Goal: Task Accomplishment & Management: Manage account settings

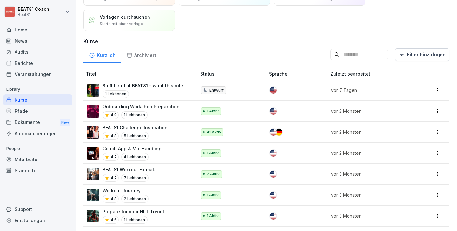
scroll to position [48, 0]
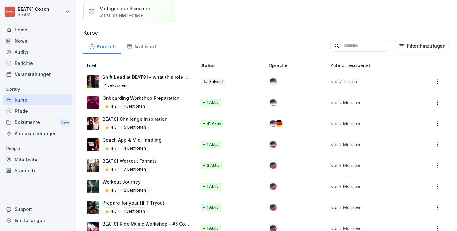
click at [172, 95] on p "Onboarding Workshop Preparation" at bounding box center [141, 98] width 77 height 7
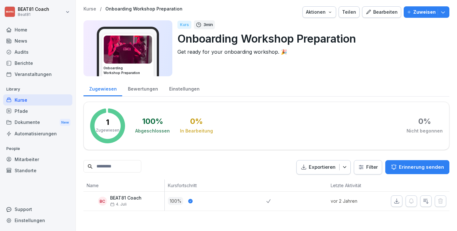
click at [389, 17] on button "Bearbeiten" at bounding box center [381, 11] width 39 height 11
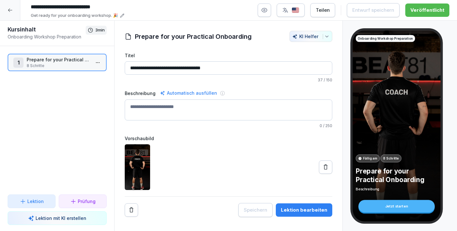
click at [12, 7] on div at bounding box center [10, 10] width 20 height 20
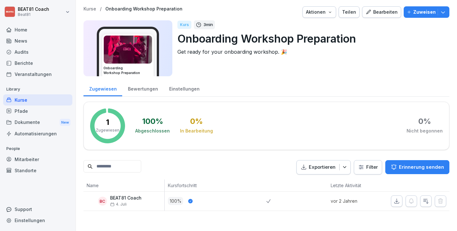
click at [127, 158] on div "Zugewiesen Bewertungen Einstellungen 1 Zugewiesen 100 % Abgeschlossen 0 % In Be…" at bounding box center [267, 145] width 366 height 131
click at [30, 97] on div "Kurse" at bounding box center [37, 99] width 69 height 11
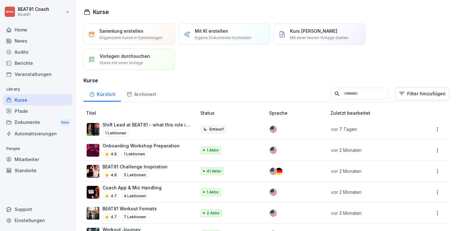
click at [366, 96] on input at bounding box center [360, 94] width 58 height 12
type input "*****"
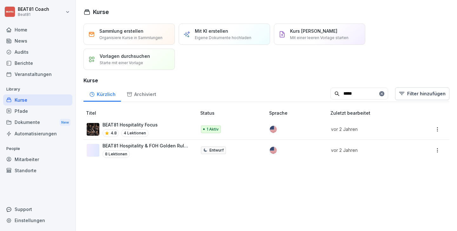
click at [154, 124] on p "BEAT81 Hospitality Focus" at bounding box center [130, 124] width 55 height 7
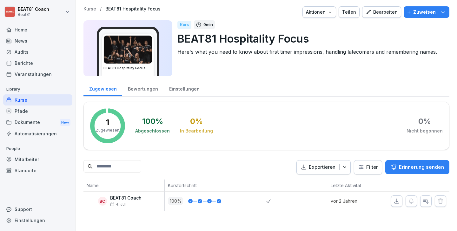
click at [386, 15] on div "Bearbeiten" at bounding box center [382, 12] width 32 height 7
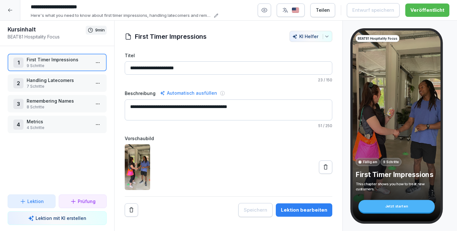
click at [73, 81] on p "Handling Latecomers" at bounding box center [59, 80] width 64 height 7
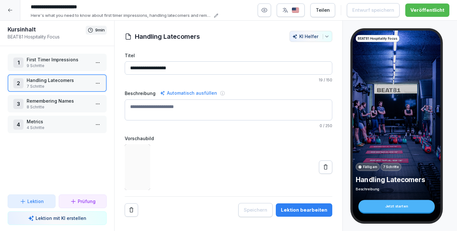
click at [77, 54] on div "1 First Timer Impressions 9 Schritte" at bounding box center [57, 62] width 99 height 17
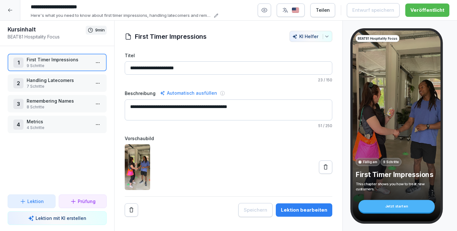
click at [77, 99] on p "Remembering Names" at bounding box center [59, 100] width 64 height 7
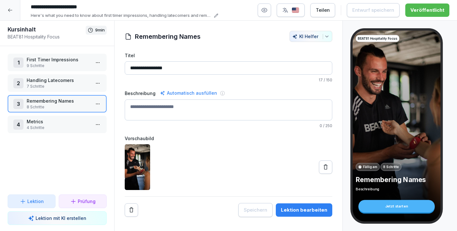
click at [74, 81] on p "Handling Latecomers" at bounding box center [59, 80] width 64 height 7
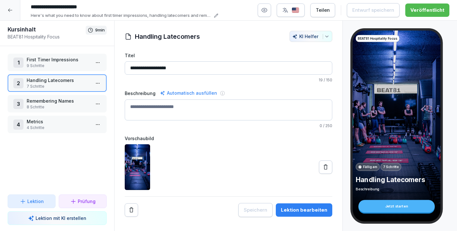
click at [69, 62] on p "First Timer Impressions" at bounding box center [59, 59] width 64 height 7
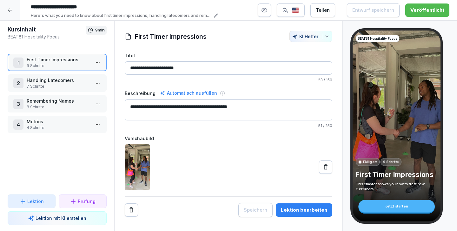
click at [13, 13] on div at bounding box center [10, 10] width 20 height 20
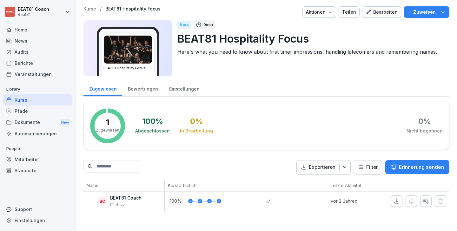
click at [359, 15] on button "Teilen" at bounding box center [349, 11] width 21 height 11
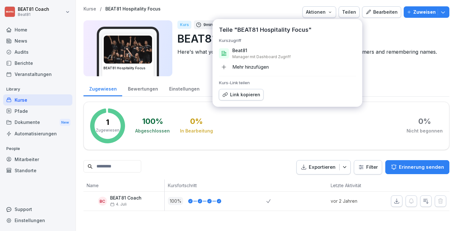
click at [247, 97] on div "Link kopieren" at bounding box center [242, 94] width 38 height 7
